Goal: Task Accomplishment & Management: Manage account settings

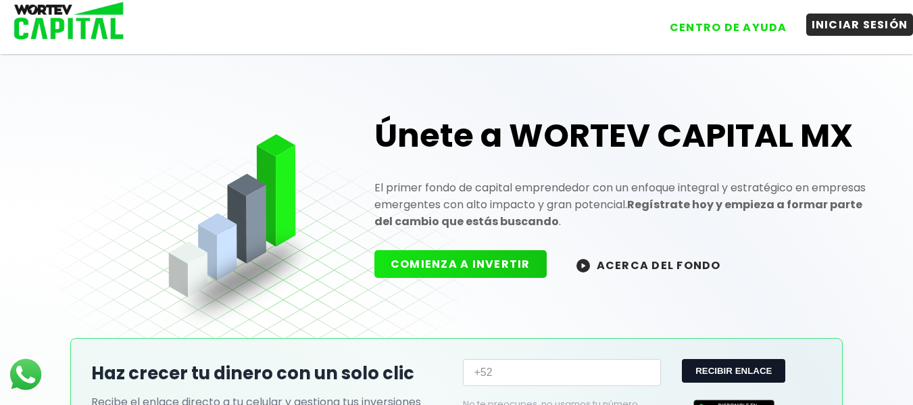
click at [833, 24] on button "INICIAR SESIÓN" at bounding box center [861, 25] width 108 height 22
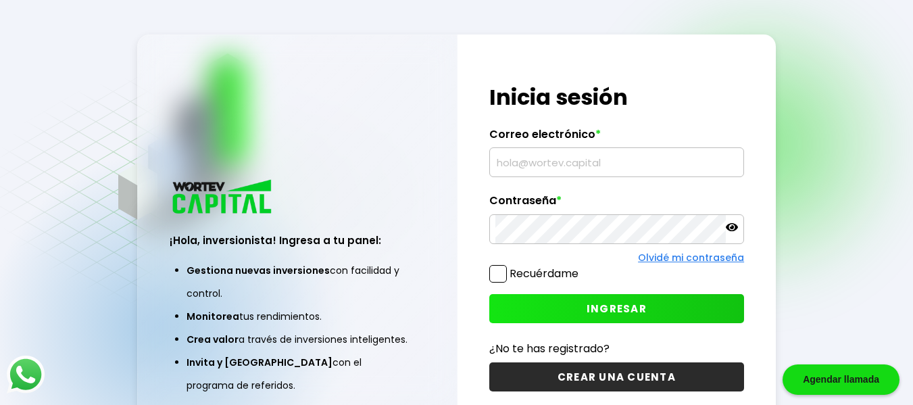
click at [611, 156] on input "text" at bounding box center [617, 162] width 243 height 28
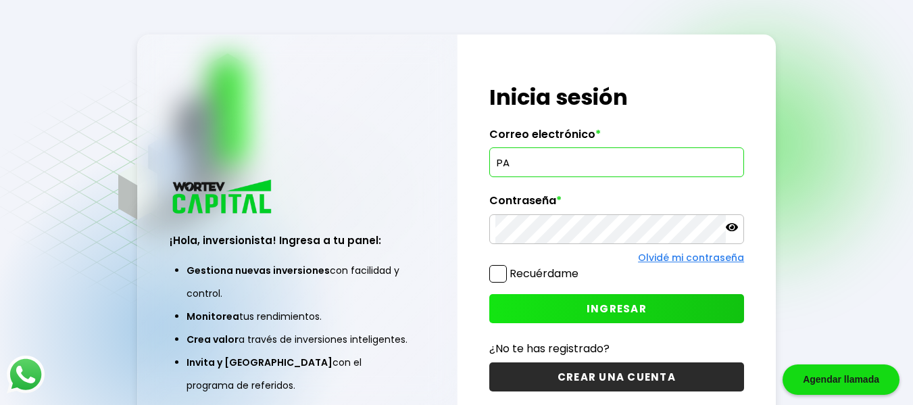
type input "P"
type input "[EMAIL_ADDRESS][DOMAIN_NAME]"
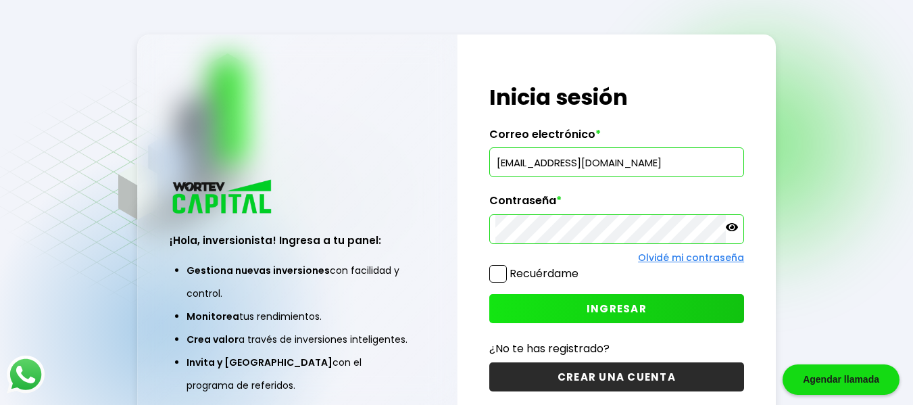
click at [604, 308] on span "INGRESAR" at bounding box center [617, 309] width 60 height 14
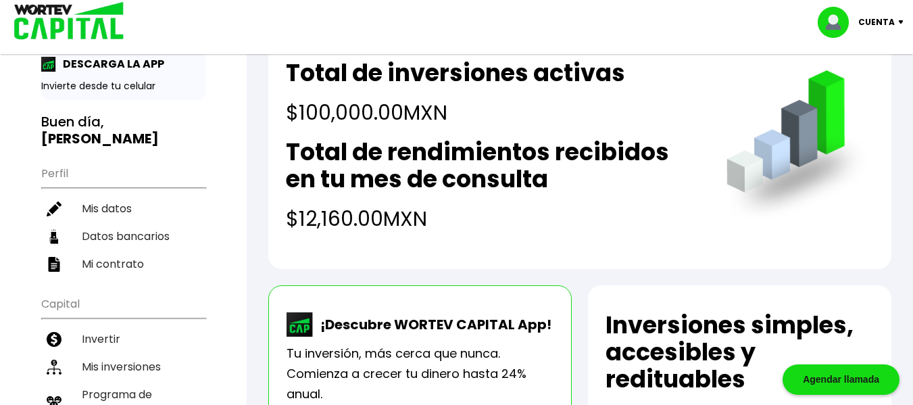
scroll to position [47, 0]
